Goal: Information Seeking & Learning: Learn about a topic

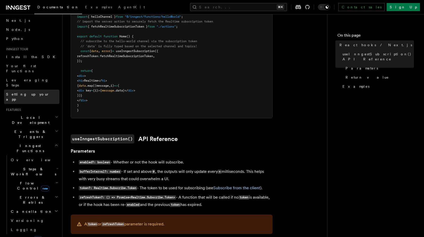
scroll to position [21, 0]
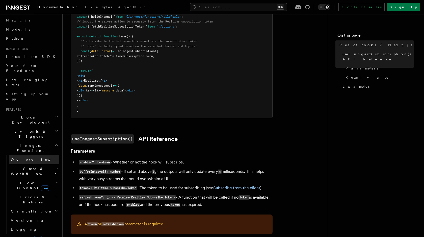
click at [30, 155] on link "Overview" at bounding box center [34, 159] width 51 height 9
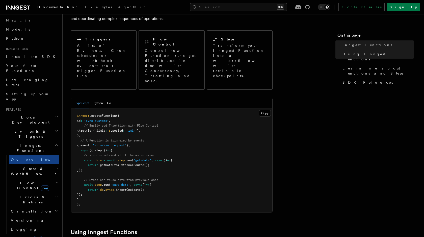
scroll to position [43, 0]
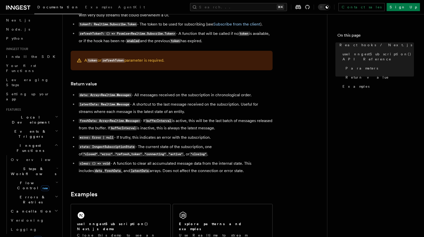
scroll to position [396, 0]
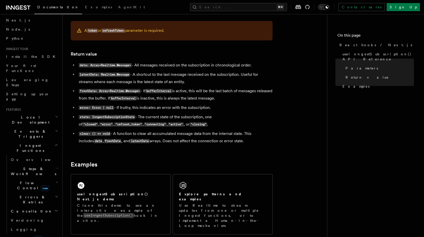
drag, startPoint x: 244, startPoint y: 143, endPoint x: 78, endPoint y: 66, distance: 183.0
click at [78, 66] on ul "data: Array<Realtime.Message> - All messages received on the subscription in ch…" at bounding box center [172, 103] width 202 height 83
copy ul "data: Array<Realtime.Message> - All messages received on the subscription in ch…"
click at [161, 145] on li "clear: () => void - A function to clear all accumulated message data from the i…" at bounding box center [174, 137] width 195 height 15
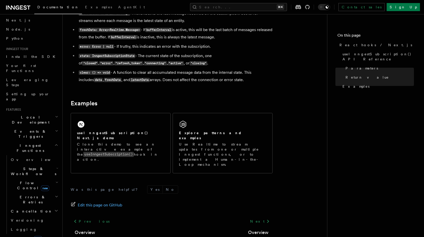
scroll to position [458, 0]
click at [161, 145] on p "Clone this demo to see an interactive example of the useInngestSubscription() h…" at bounding box center [120, 151] width 87 height 20
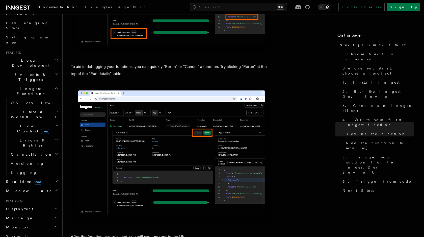
scroll to position [2169, 0]
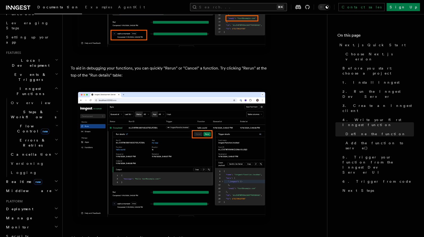
click at [255, 5] on button "Search... ⌘K" at bounding box center [238, 7] width 97 height 8
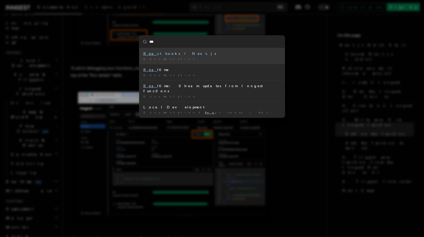
type input "****"
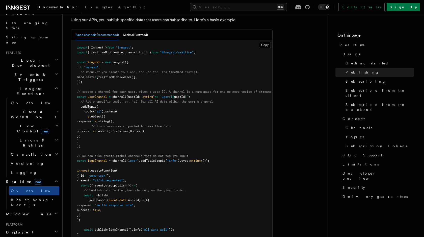
scroll to position [331, 0]
click at [27, 109] on span "Steps & Workflows" at bounding box center [32, 114] width 47 height 10
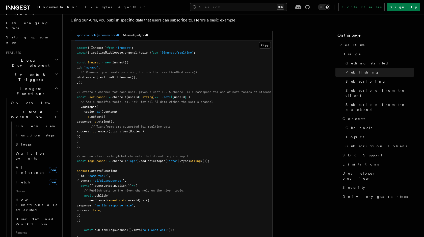
click at [27, 109] on span "Steps & Workflows" at bounding box center [32, 114] width 47 height 10
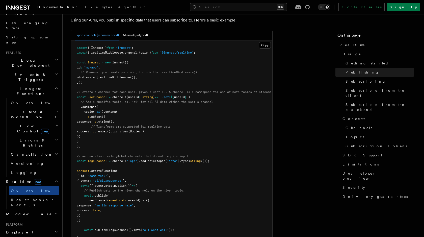
click at [23, 124] on span "Flow Control new" at bounding box center [32, 129] width 47 height 10
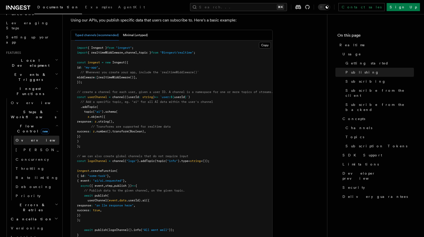
click at [23, 138] on span "Overview" at bounding box center [42, 140] width 52 height 4
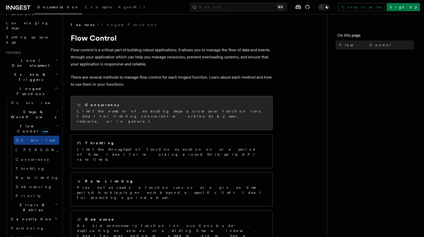
click at [132, 113] on p "Limit the number of executing steps across your function runs. Ideal for limiti…" at bounding box center [171, 116] width 189 height 15
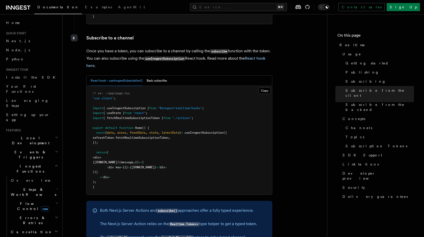
scroll to position [773, 0]
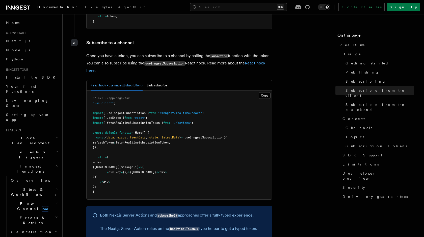
click at [262, 61] on link "React hook here" at bounding box center [175, 67] width 179 height 12
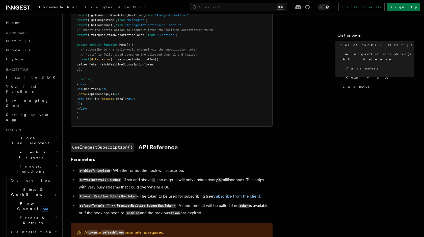
scroll to position [187, 0]
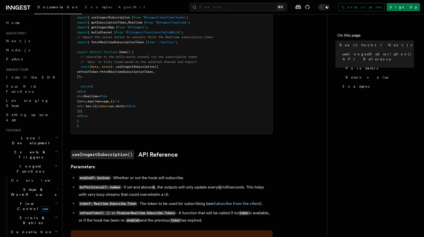
drag, startPoint x: 87, startPoint y: 102, endPoint x: 101, endPoint y: 112, distance: 16.6
click at [101, 112] on pre ""use client" ; import { useInngestSubscription } from "@inngest/realtime/hooks"…" at bounding box center [172, 66] width 202 height 133
copy code "{ data .map ((message , i) => ( < div key = {i}>{ message .data}</ div > ))}"
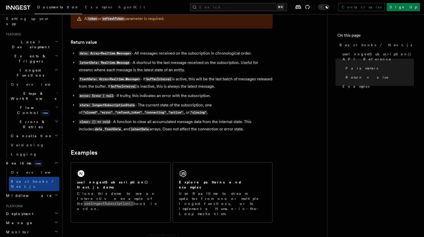
scroll to position [410, 0]
